Goal: Task Accomplishment & Management: Complete application form

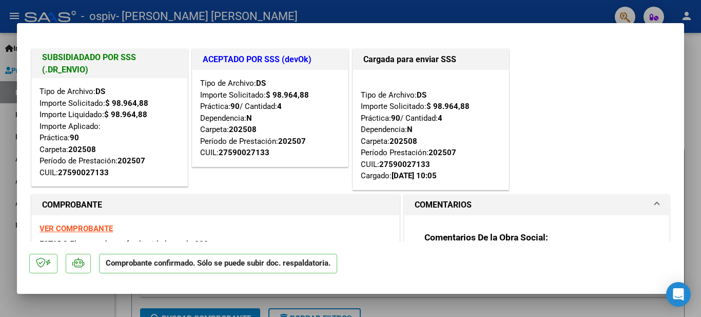
click at [698, 130] on div at bounding box center [350, 158] width 701 height 317
type input "$ 0,00"
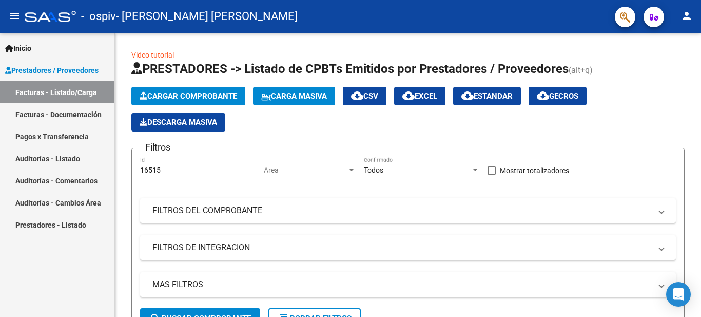
click at [94, 116] on link "Facturas - Documentación" at bounding box center [57, 114] width 114 height 22
